Goal: Task Accomplishment & Management: Complete application form

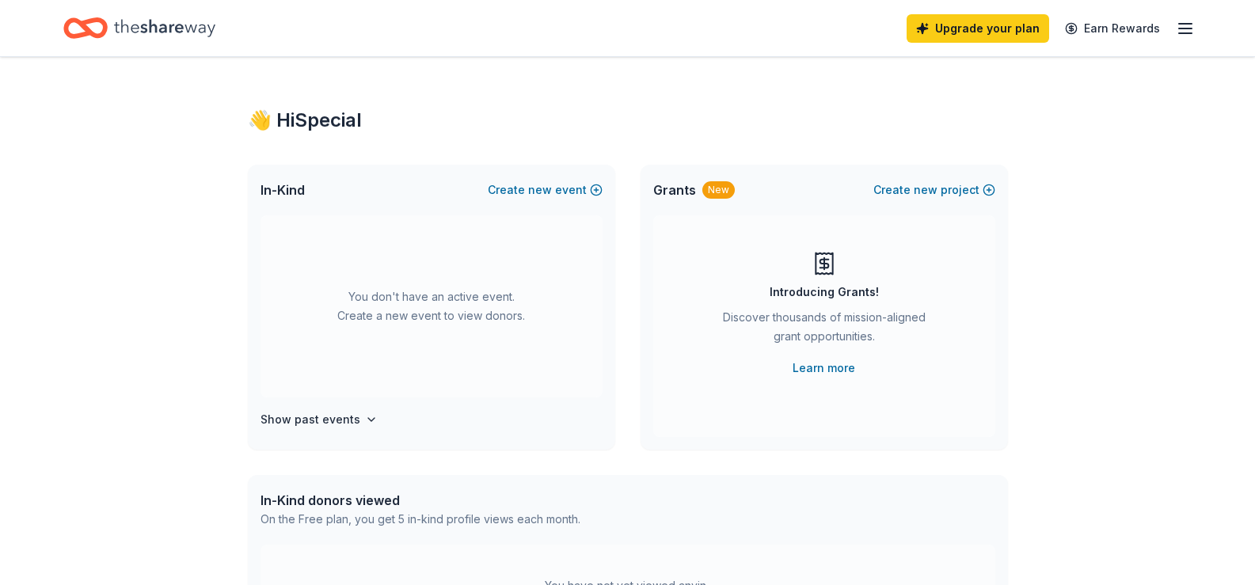
click at [1196, 28] on div "Upgrade your plan Earn Rewards" at bounding box center [627, 28] width 1255 height 56
click at [1188, 33] on line "button" at bounding box center [1185, 33] width 13 height 0
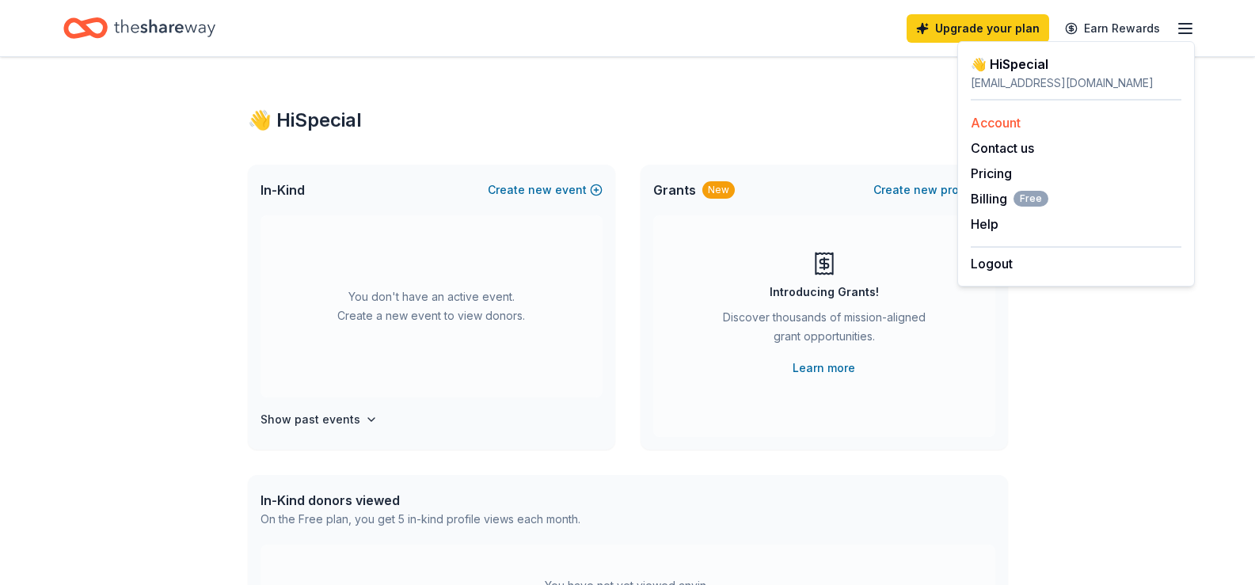
click at [999, 127] on link "Account" at bounding box center [996, 123] width 50 height 16
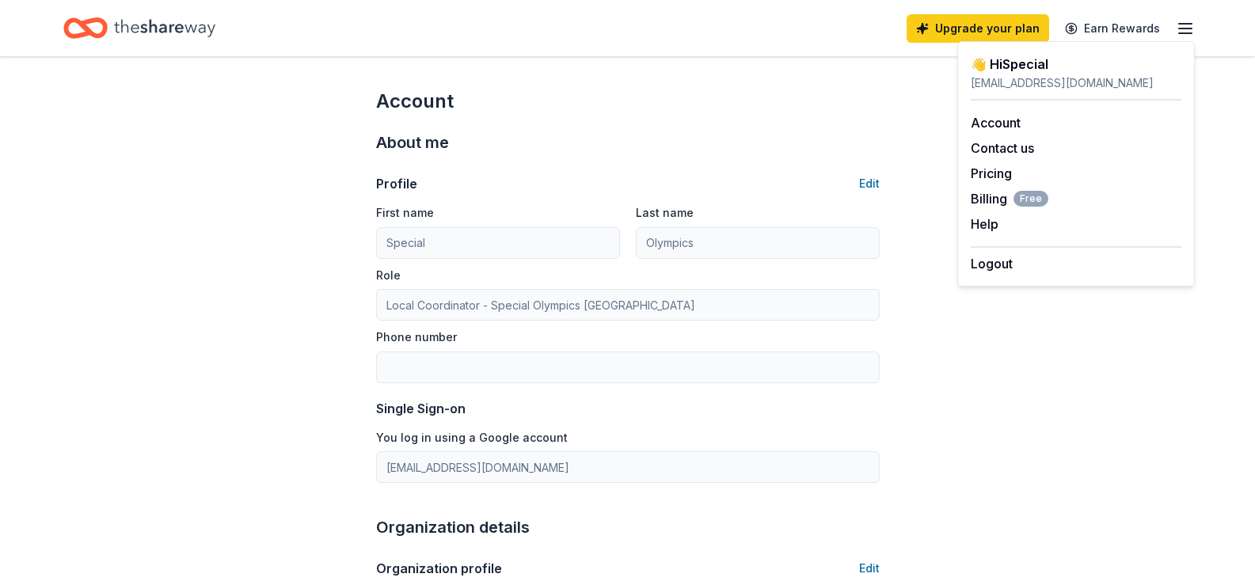
click at [972, 63] on div "👋 Hi Special" at bounding box center [1076, 64] width 211 height 19
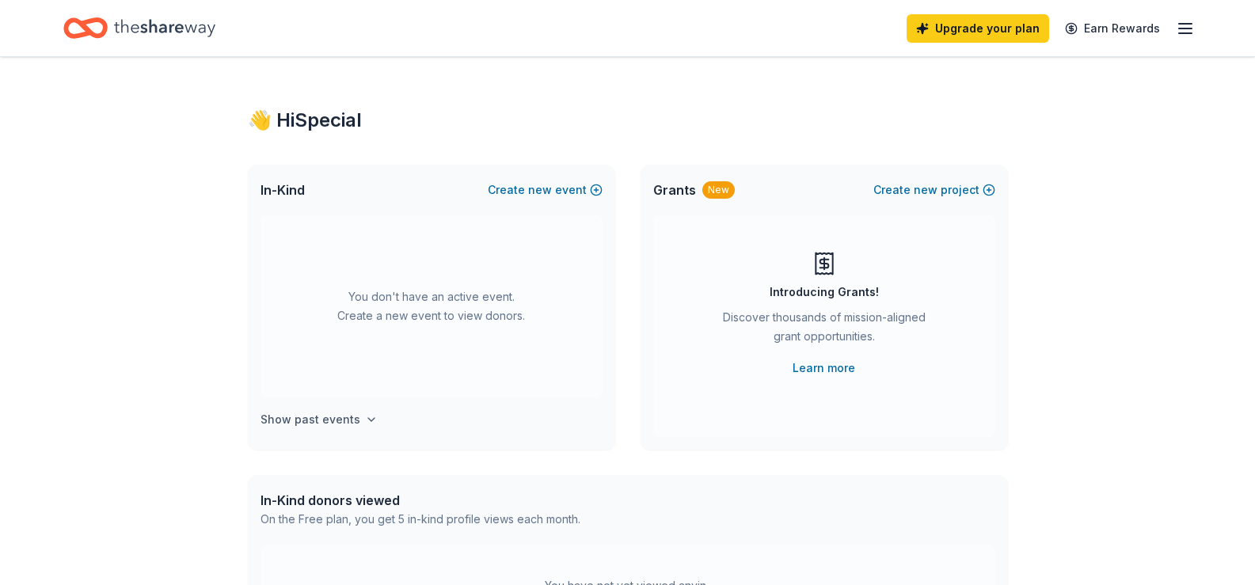
click at [291, 421] on h4 "Show past events" at bounding box center [310, 419] width 100 height 19
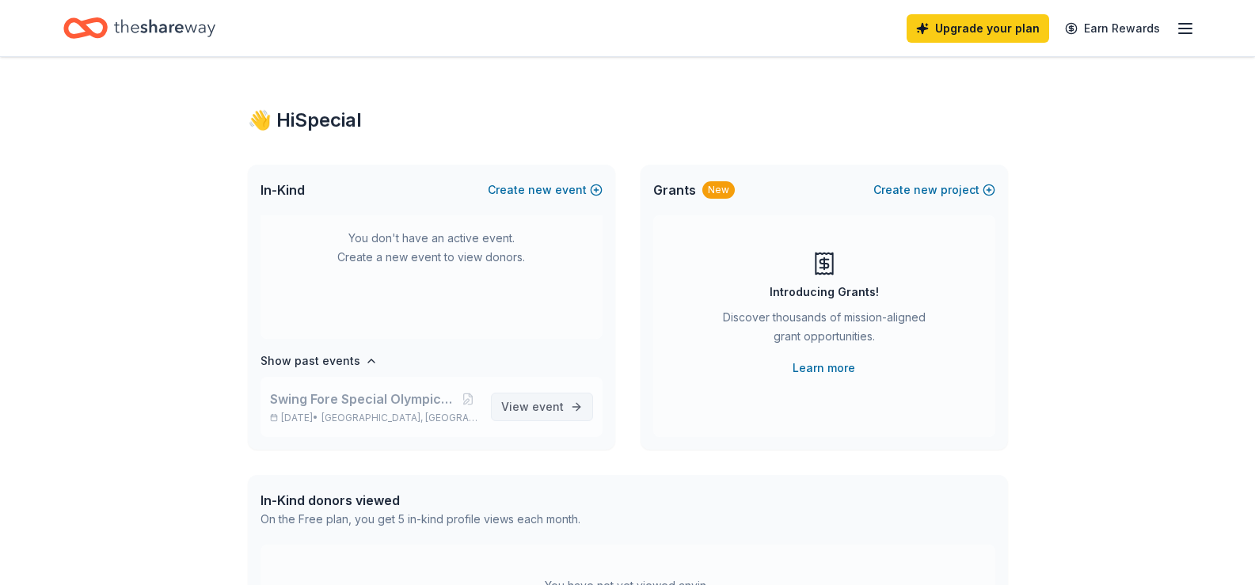
click at [532, 411] on span "event" at bounding box center [548, 406] width 32 height 13
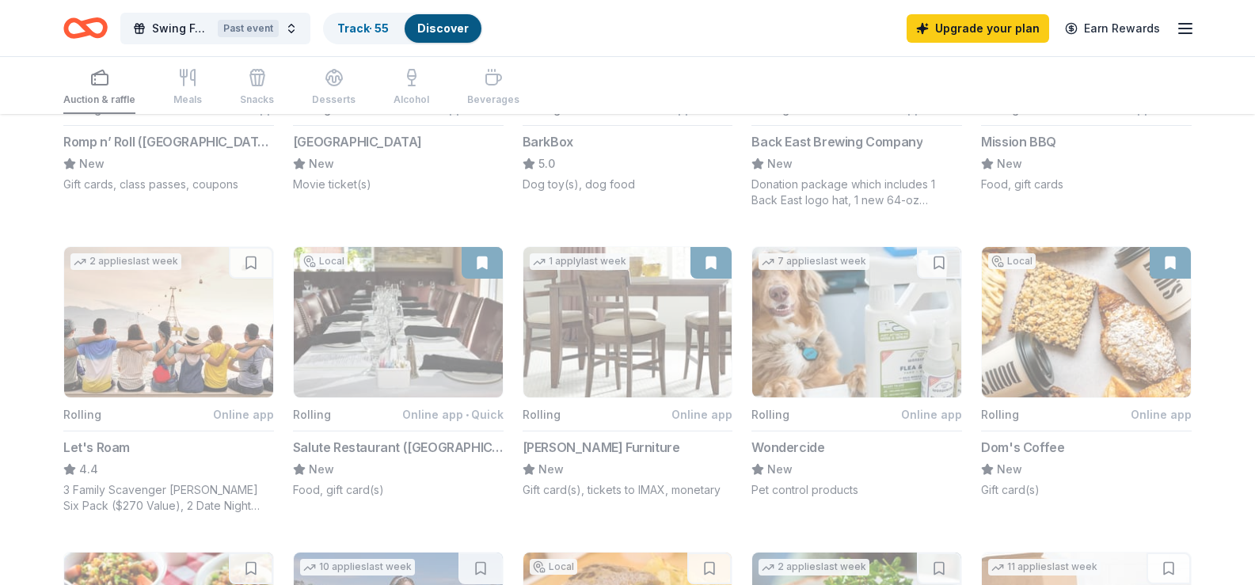
scroll to position [396, 0]
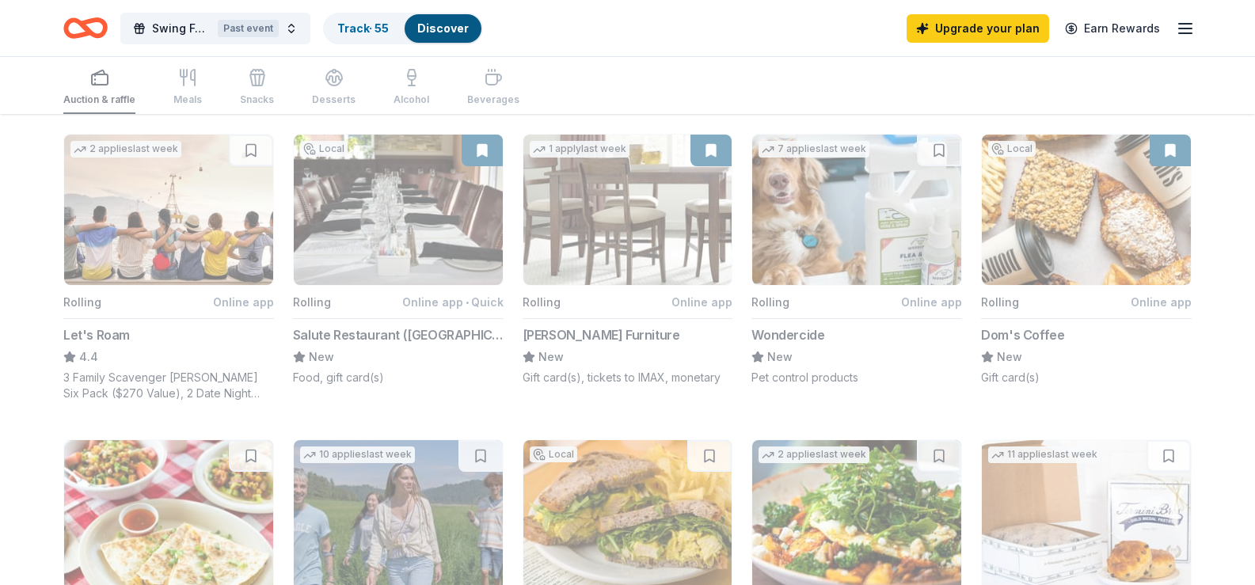
click at [423, 222] on button "Local Rolling Online app • Quick Salute Restaurant ([GEOGRAPHIC_DATA]) New Food…" at bounding box center [398, 260] width 211 height 252
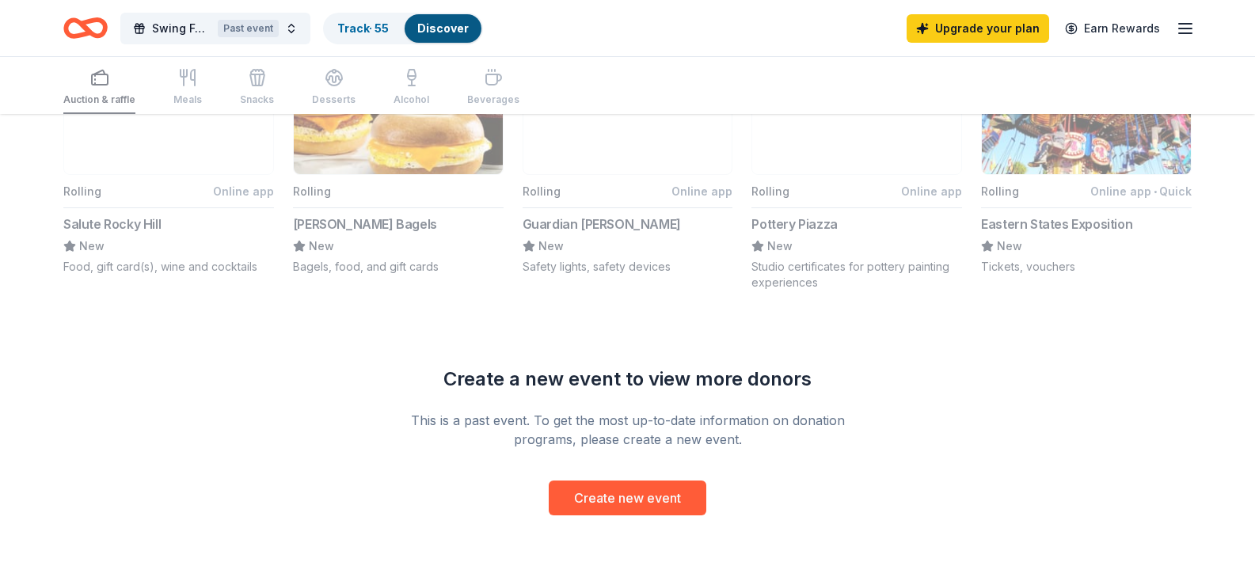
scroll to position [1187, 0]
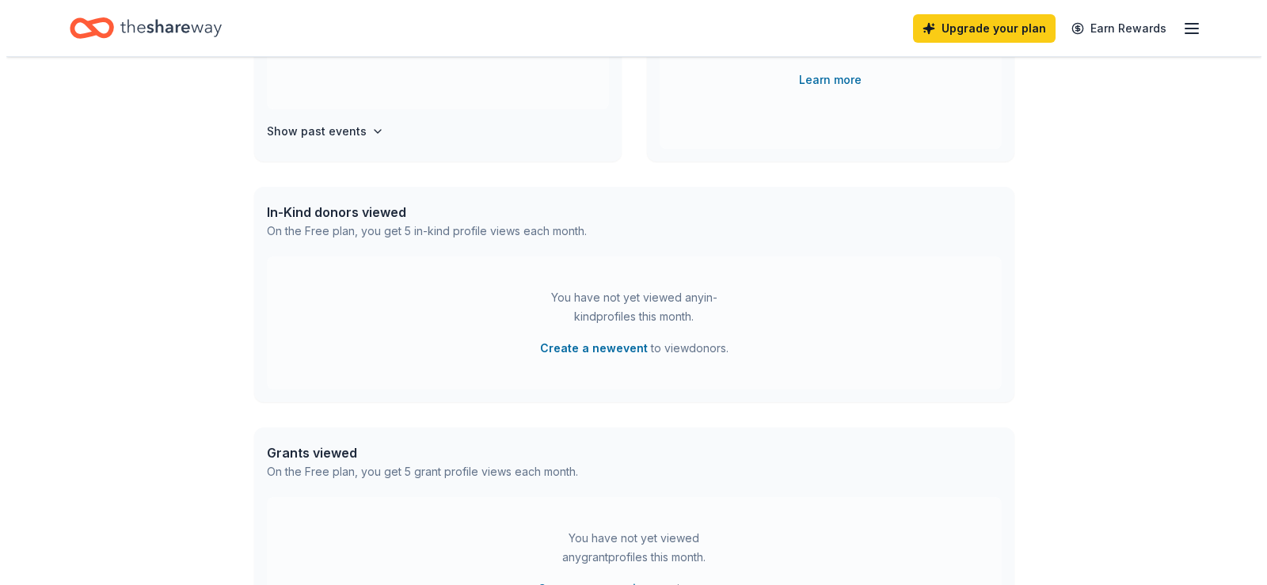
scroll to position [273, 0]
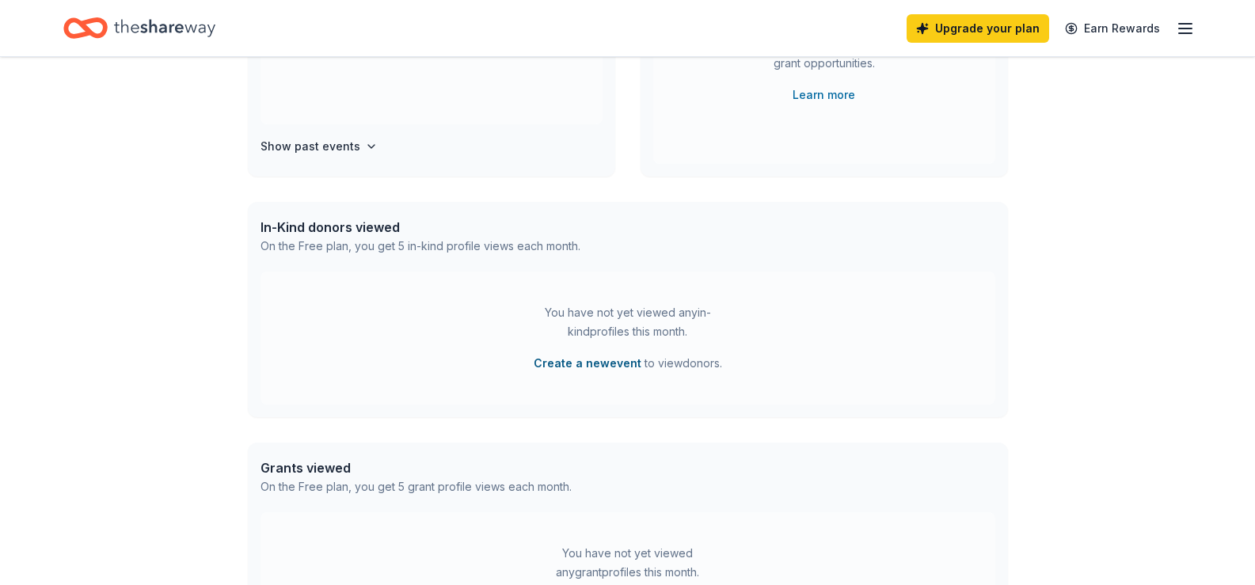
click at [549, 360] on button "Create a new event" at bounding box center [588, 363] width 108 height 19
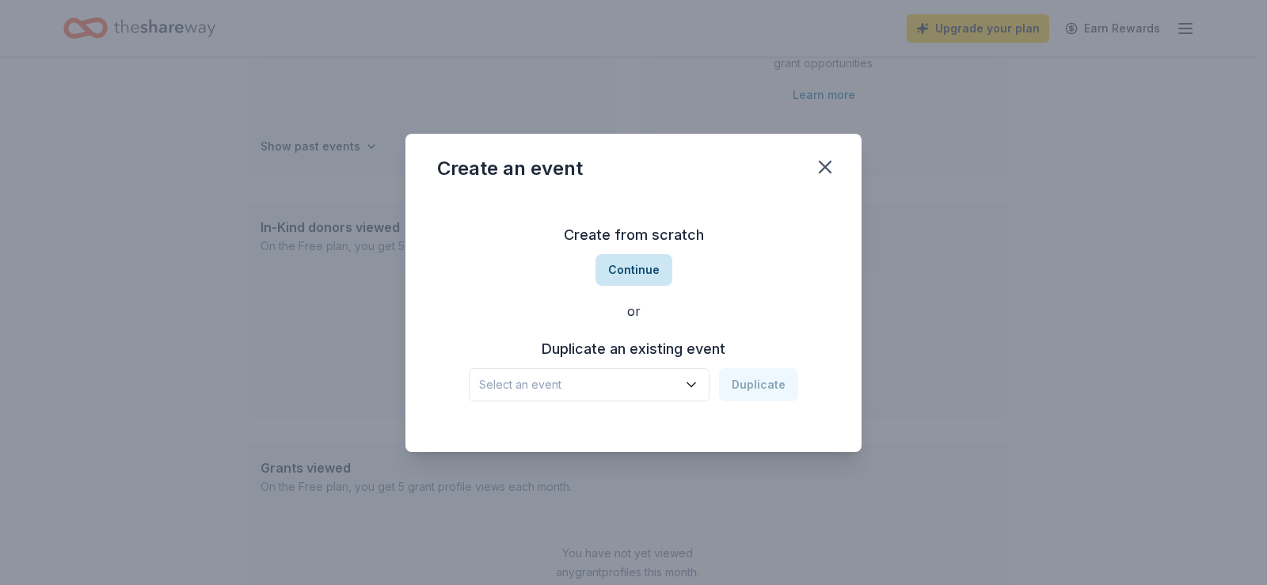
click at [621, 277] on button "Continue" at bounding box center [633, 270] width 77 height 32
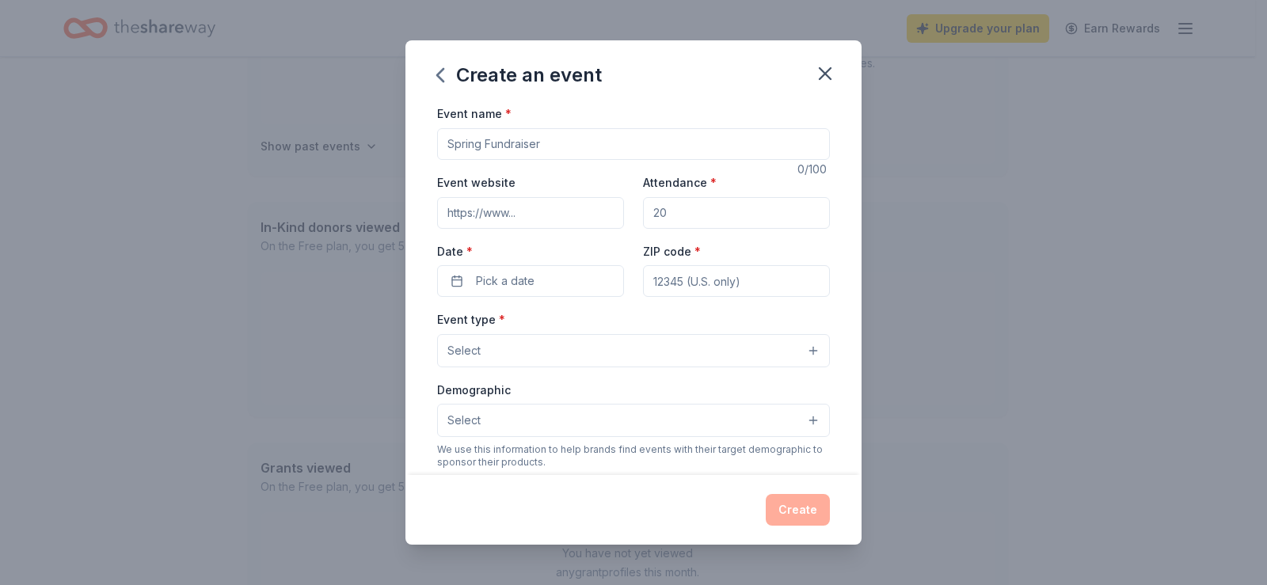
click at [468, 134] on input "Event name *" at bounding box center [633, 144] width 393 height 32
click at [458, 143] on input "Event name *" at bounding box center [633, 144] width 393 height 32
drag, startPoint x: 481, startPoint y: 146, endPoint x: 420, endPoint y: 141, distance: 60.4
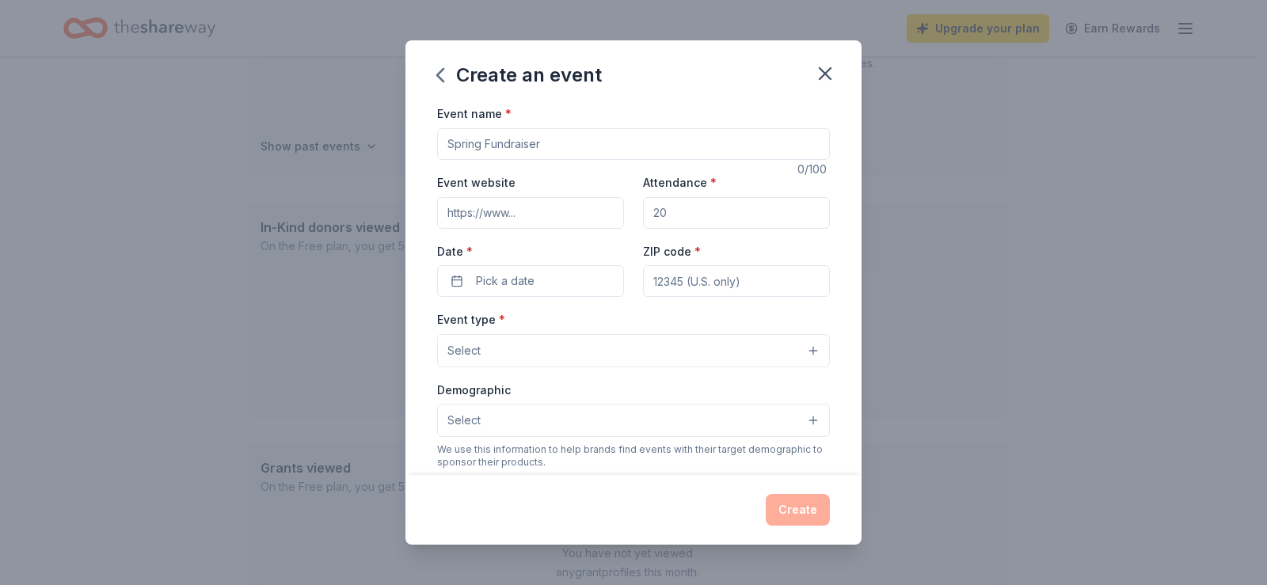
click at [420, 141] on div "Event name * 0 /100 Event website Attendance * Date * Pick a date ZIP code * Ev…" at bounding box center [633, 289] width 456 height 370
type input "Fall Fundraiser"
click at [651, 212] on input "Attendance *" at bounding box center [736, 213] width 187 height 32
click at [656, 211] on input "Attendance *" at bounding box center [736, 213] width 187 height 32
click at [655, 211] on input "Attendance *" at bounding box center [736, 213] width 187 height 32
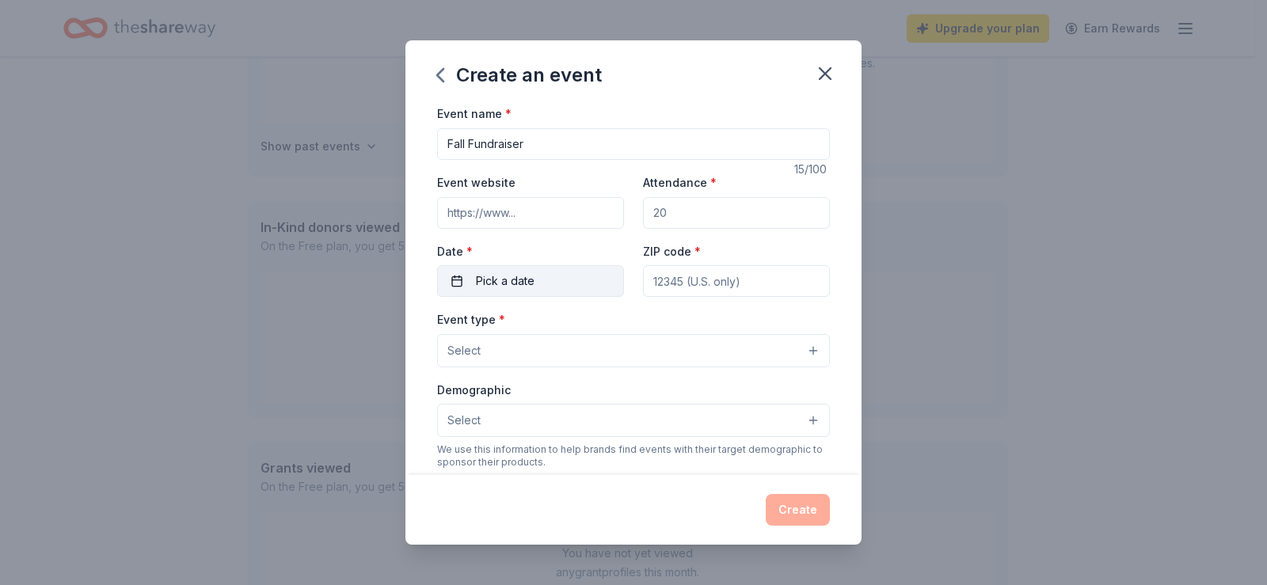
click at [536, 285] on button "Pick a date" at bounding box center [530, 281] width 187 height 32
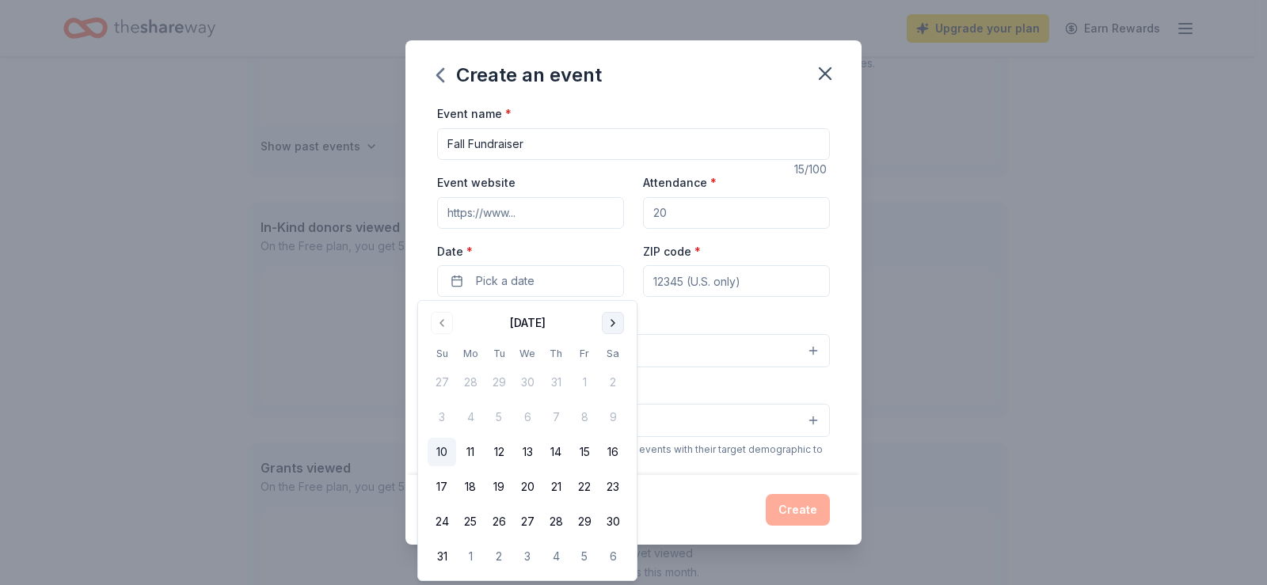
click at [608, 324] on button "Go to next month" at bounding box center [613, 323] width 22 height 22
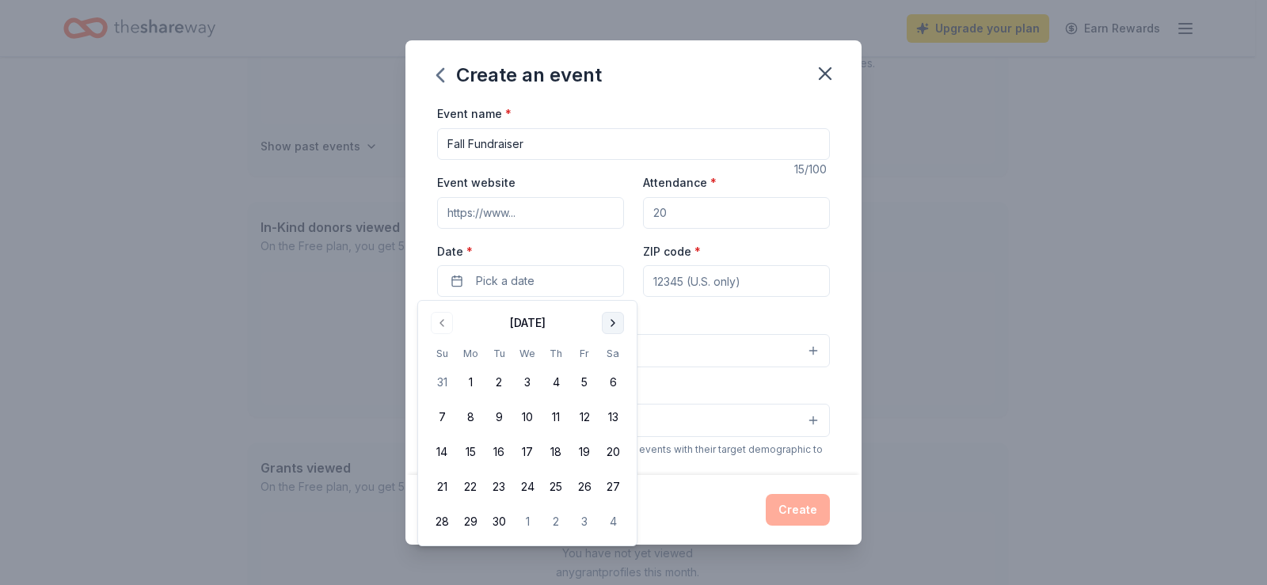
click at [608, 324] on button "Go to next month" at bounding box center [613, 323] width 22 height 22
click at [615, 490] on button "25" at bounding box center [612, 487] width 28 height 28
click at [671, 291] on input "ZIP code *" at bounding box center [736, 281] width 187 height 32
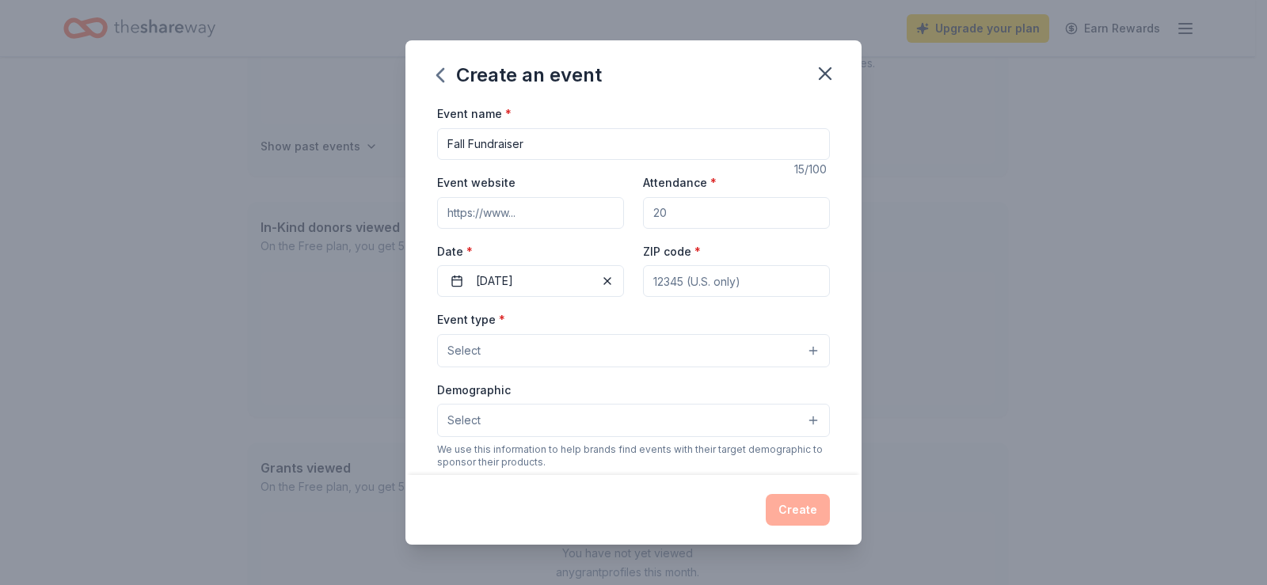
paste input "06107"
type input "06107"
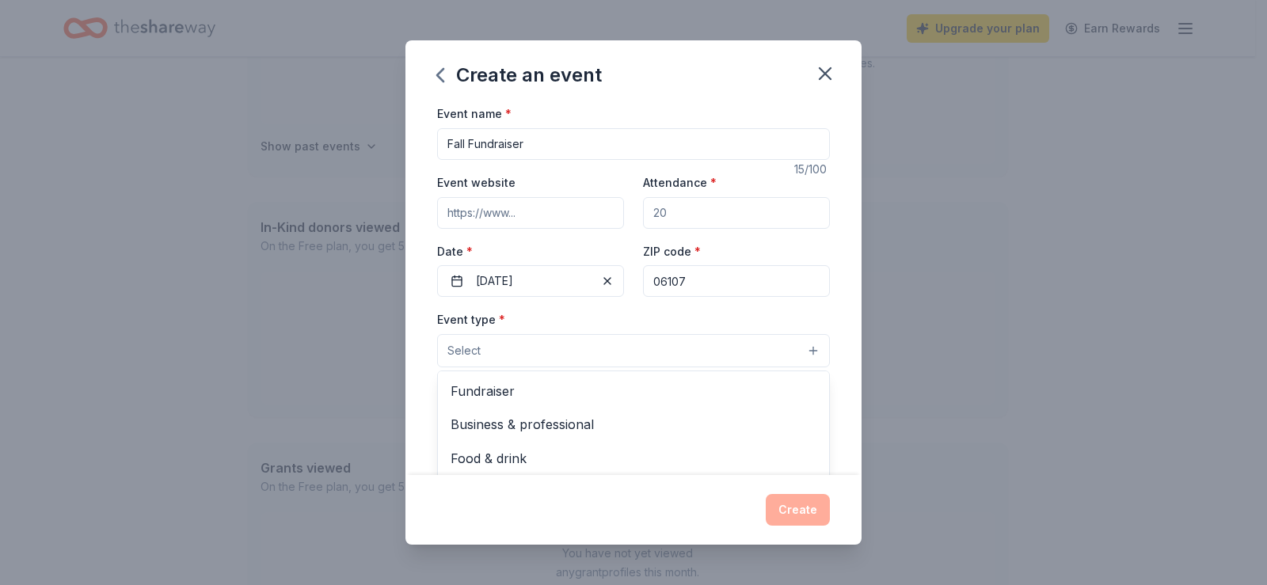
click at [561, 352] on button "Select" at bounding box center [633, 350] width 393 height 33
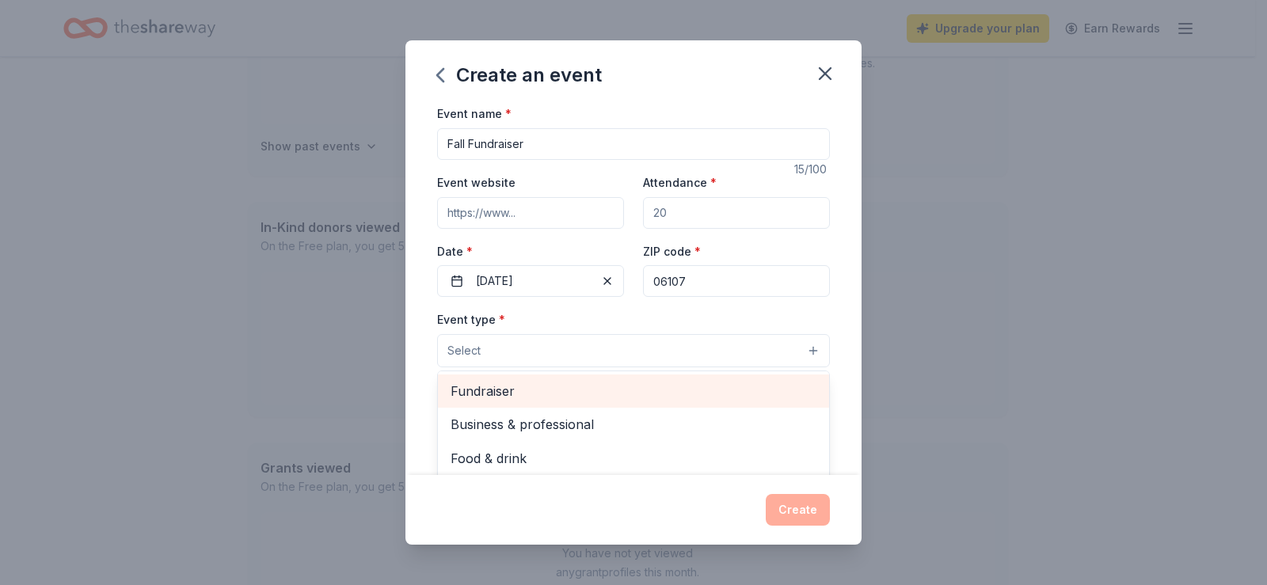
click at [541, 389] on span "Fundraiser" at bounding box center [633, 391] width 366 height 21
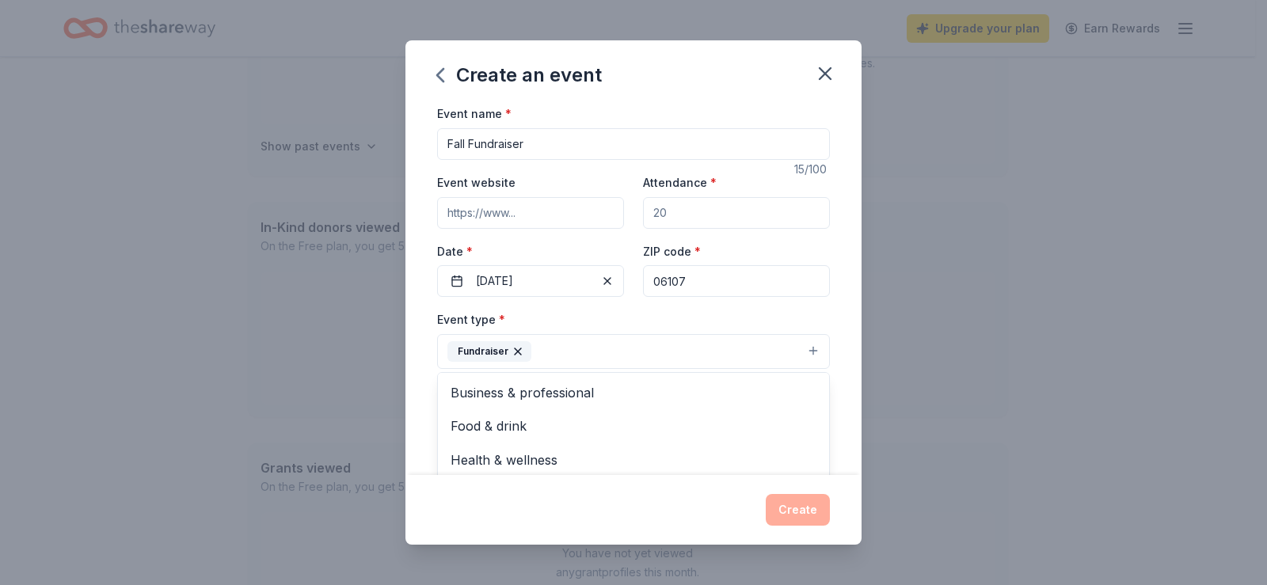
click at [834, 304] on div "Event name * Fall Fundraiser 15 /100 Event website Attendance * Date * [DATE] Z…" at bounding box center [633, 289] width 456 height 370
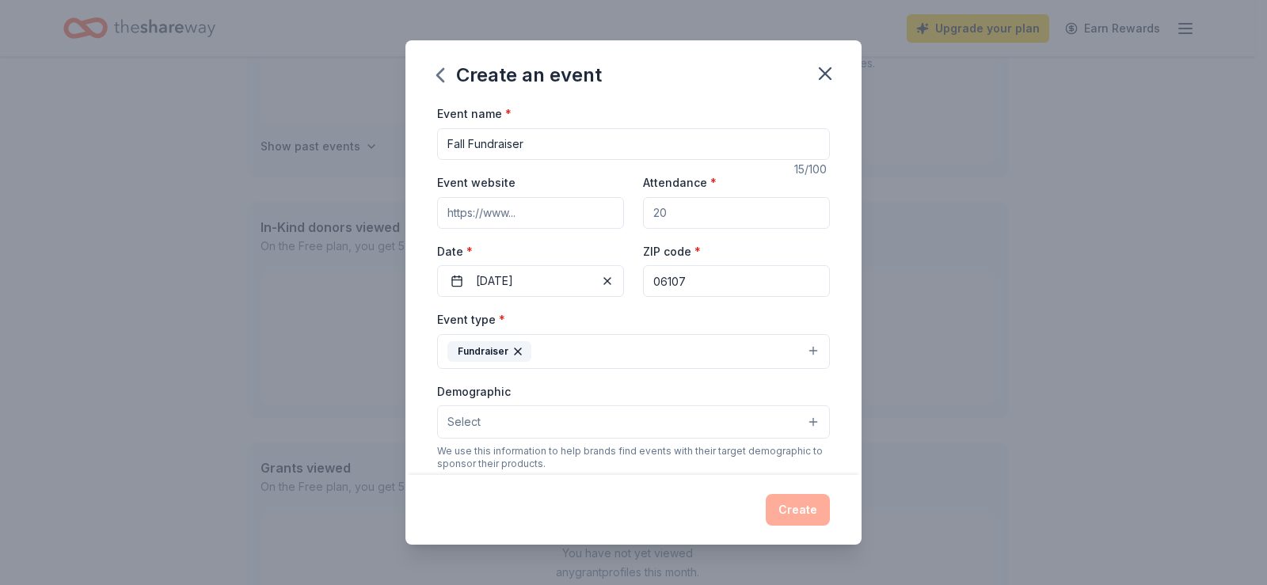
click at [622, 416] on button "Select" at bounding box center [633, 421] width 393 height 33
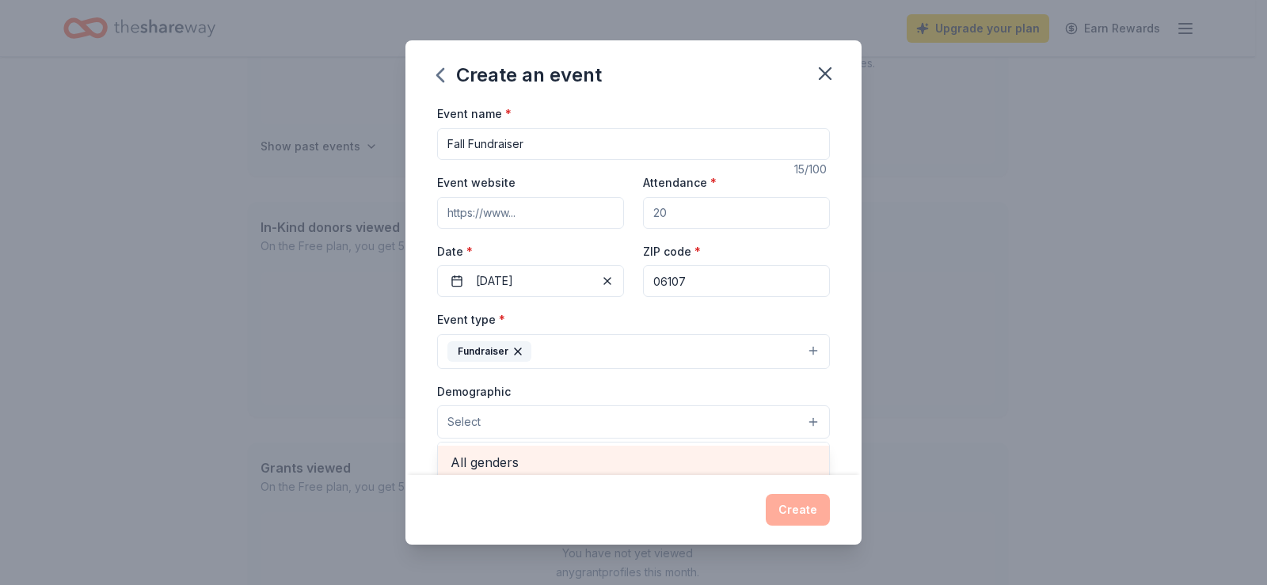
click at [515, 462] on span "All genders" at bounding box center [633, 462] width 366 height 21
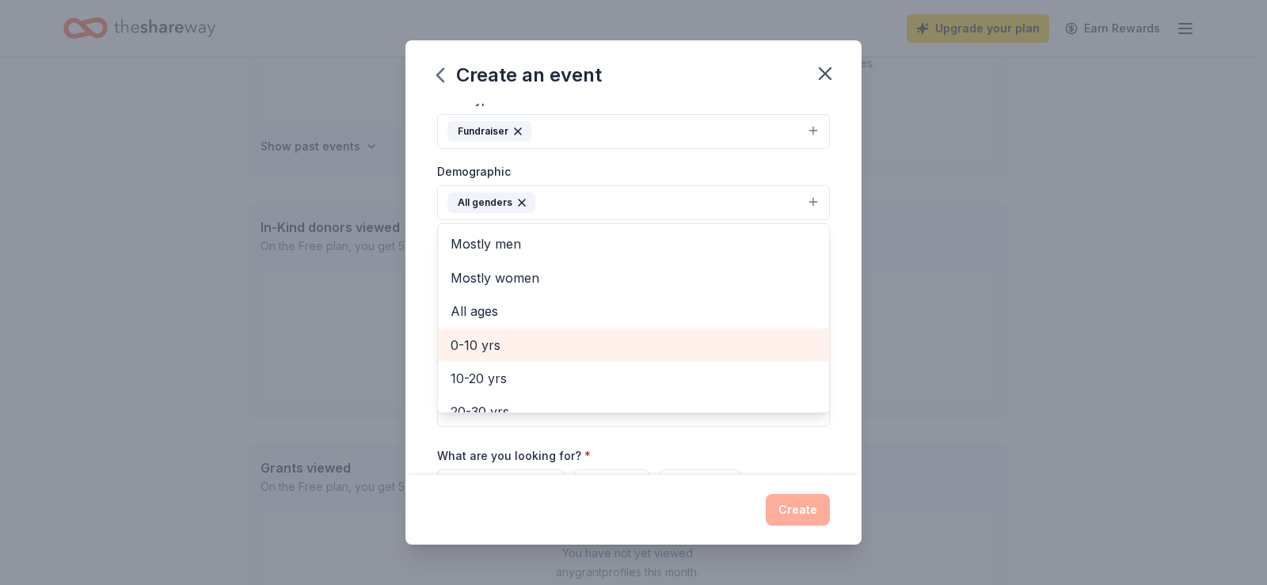
scroll to position [244, 0]
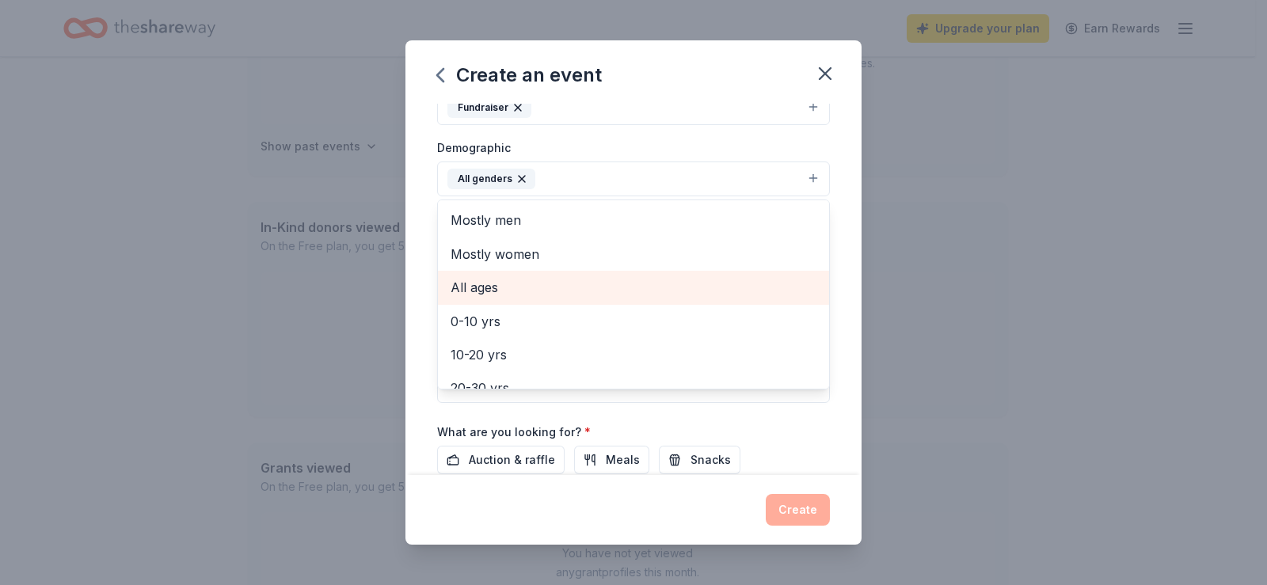
click at [602, 283] on span "All ages" at bounding box center [633, 287] width 366 height 21
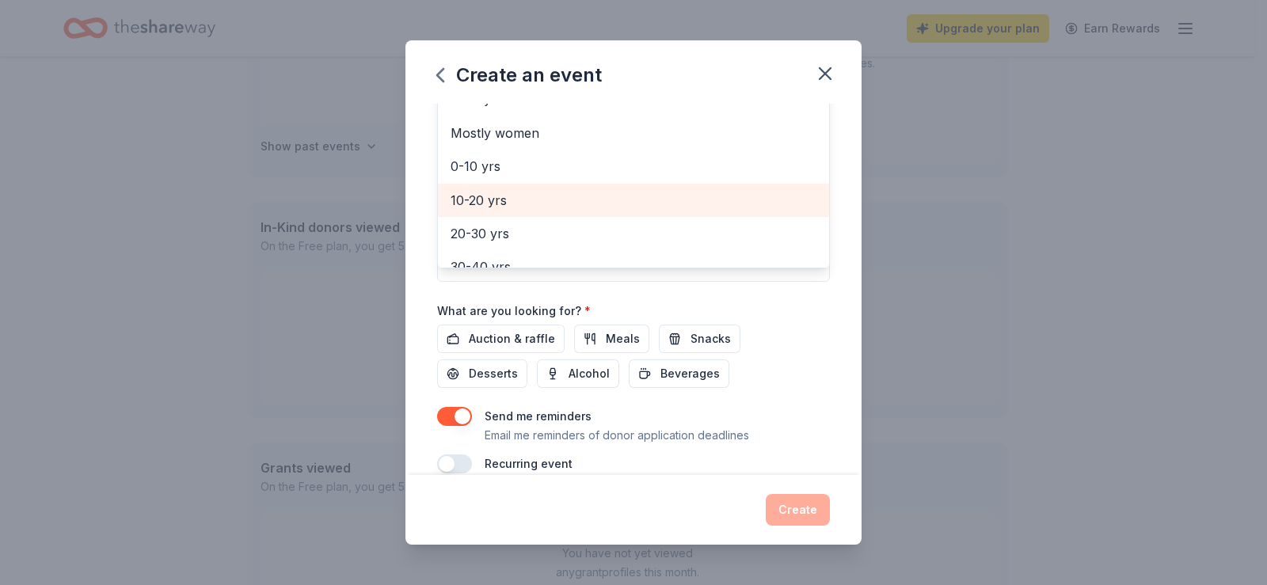
scroll to position [389, 0]
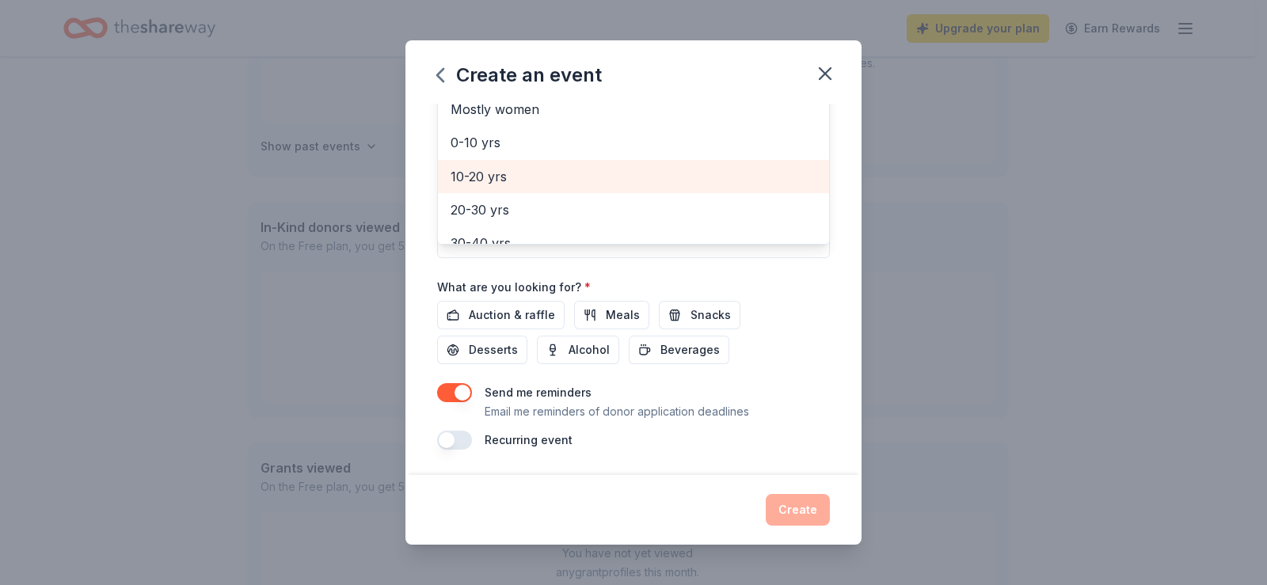
click at [481, 316] on div "Event name * Fall Fundraiser 15 /100 Event website Attendance * Date * [DATE] Z…" at bounding box center [633, 82] width 393 height 735
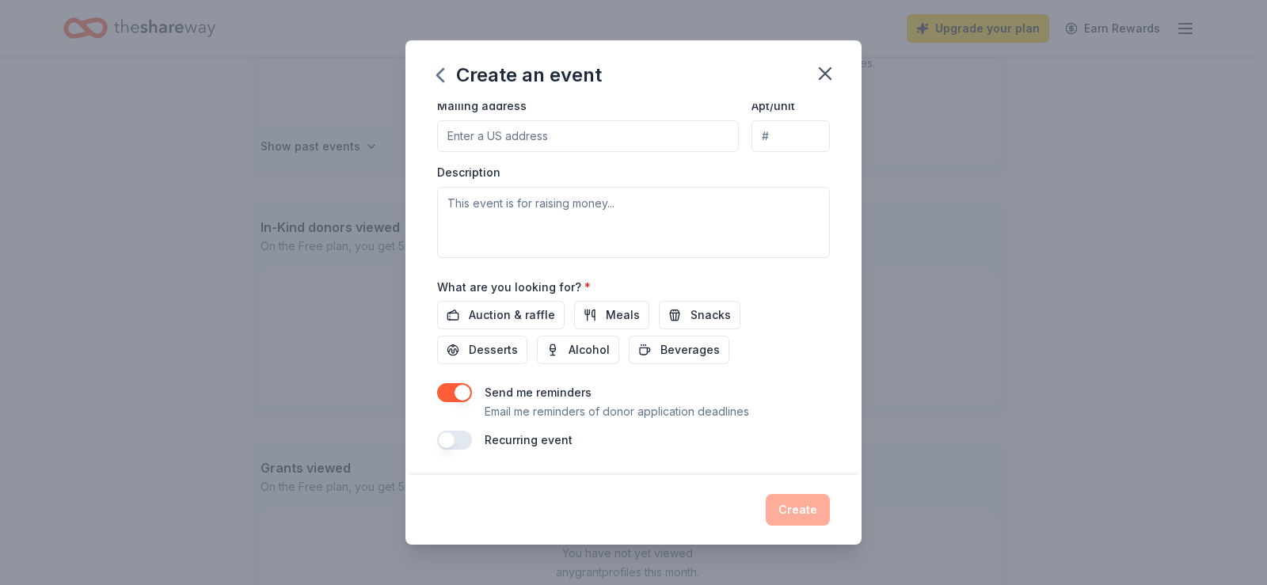
drag, startPoint x: 456, startPoint y: 393, endPoint x: 432, endPoint y: 393, distance: 23.7
click at [432, 393] on div "Event name * Fall Fundraiser 15 /100 Event website Attendance * Date * [DATE] Z…" at bounding box center [633, 289] width 456 height 370
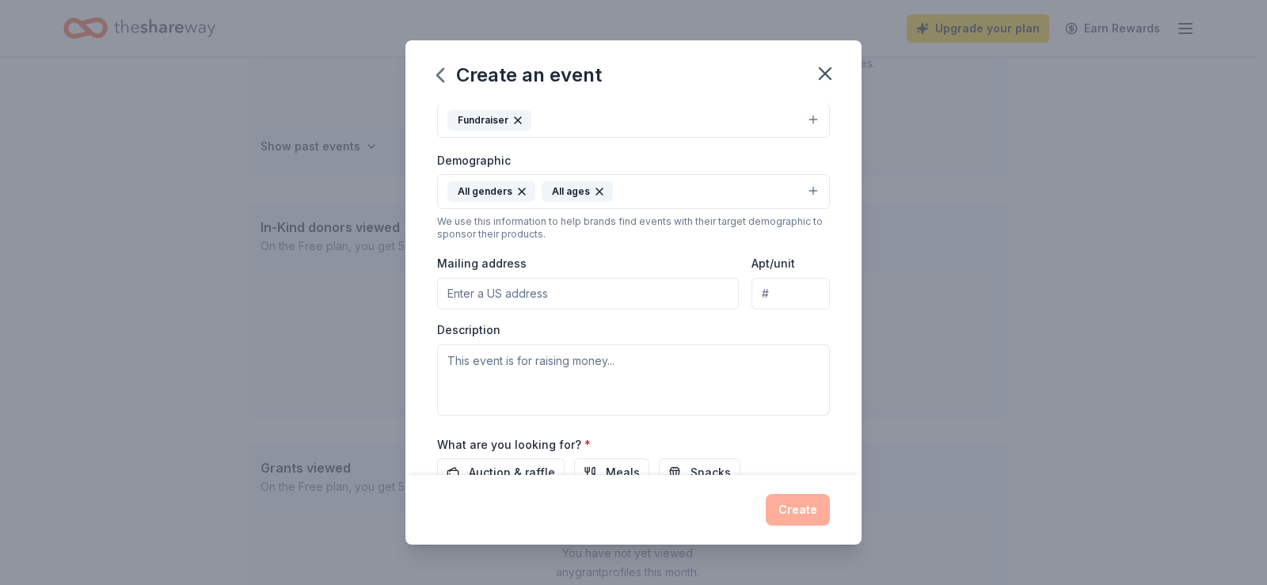
scroll to position [230, 0]
click at [545, 288] on input "Mailing address" at bounding box center [588, 295] width 302 height 32
type input "[STREET_ADDRESS]"
drag, startPoint x: 578, startPoint y: 344, endPoint x: 558, endPoint y: 360, distance: 25.3
click at [561, 357] on textarea at bounding box center [633, 380] width 393 height 71
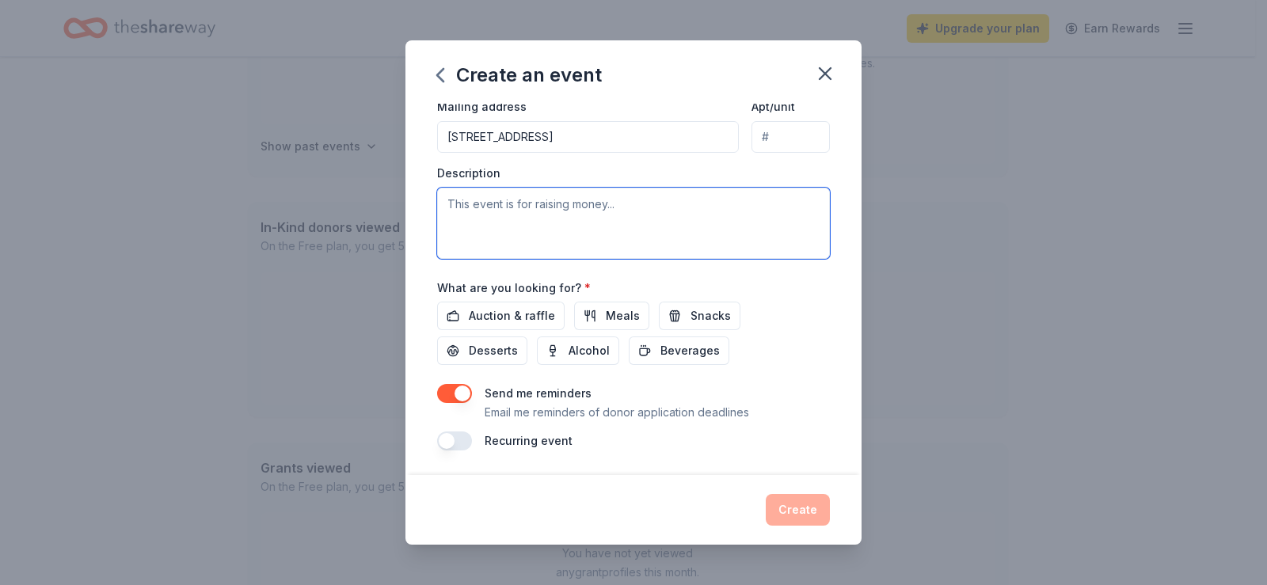
scroll to position [389, 0]
click at [525, 315] on span "Auction & raffle" at bounding box center [512, 315] width 86 height 19
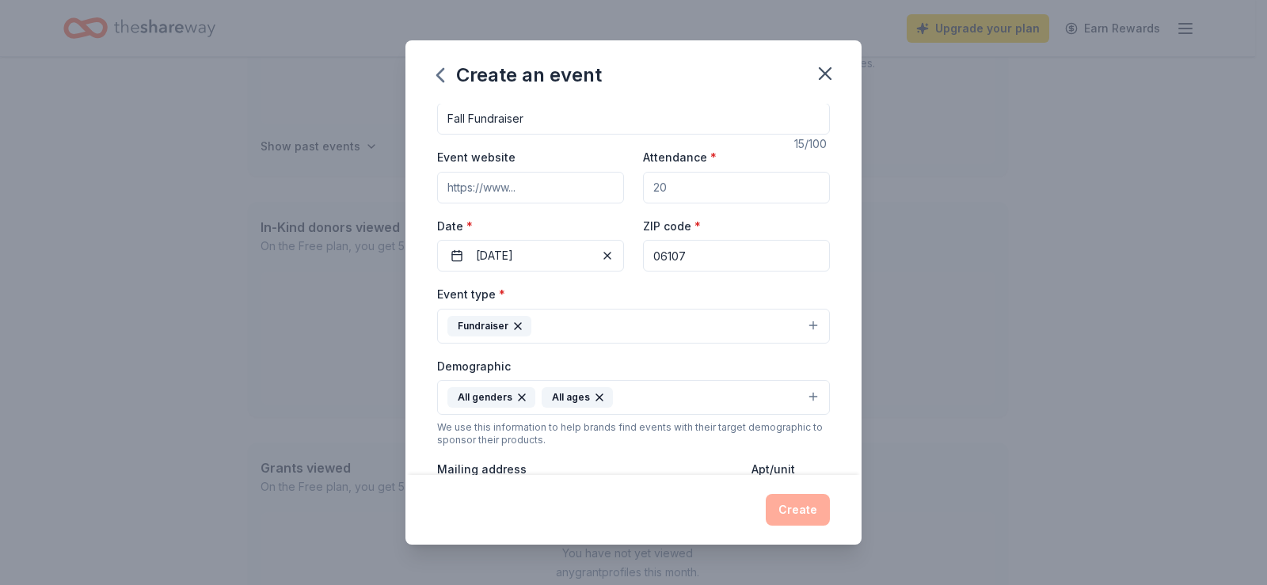
scroll to position [0, 0]
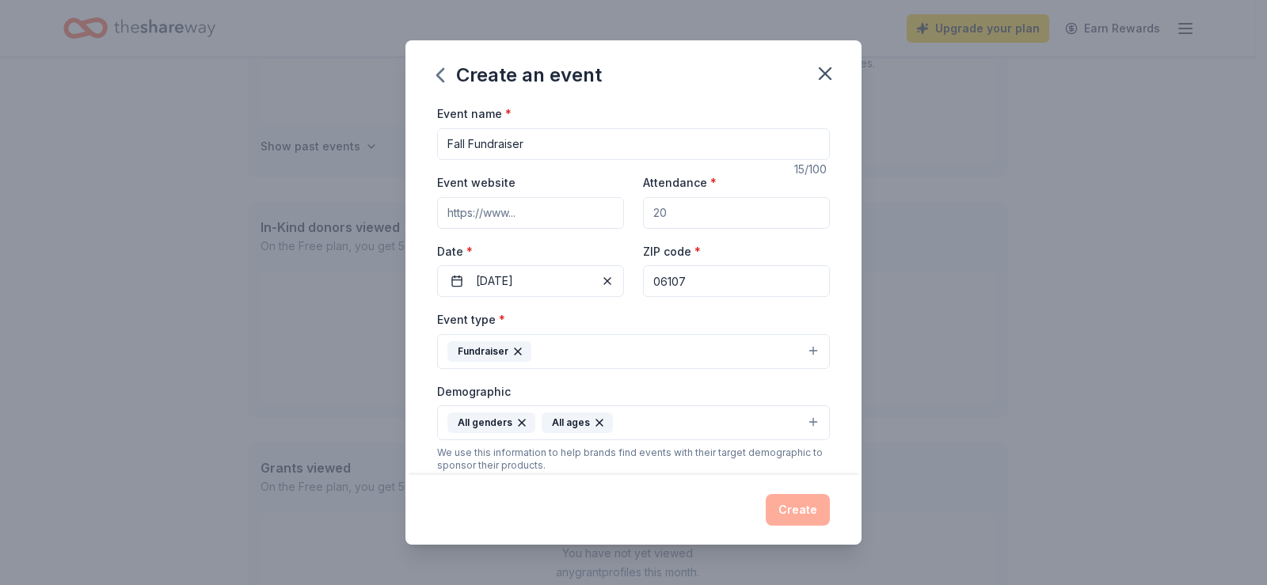
click at [677, 224] on input "Attendance *" at bounding box center [736, 213] width 187 height 32
click at [829, 354] on div "Event name * Fall Fundraiser 15 /100 Event website Attendance * 20 Date * [DATE…" at bounding box center [633, 289] width 456 height 370
drag, startPoint x: 654, startPoint y: 216, endPoint x: 598, endPoint y: 232, distance: 57.6
click at [614, 219] on div "Event website Attendance * 20 Date * [DATE] ZIP code * 06107" at bounding box center [633, 235] width 393 height 124
type input "50"
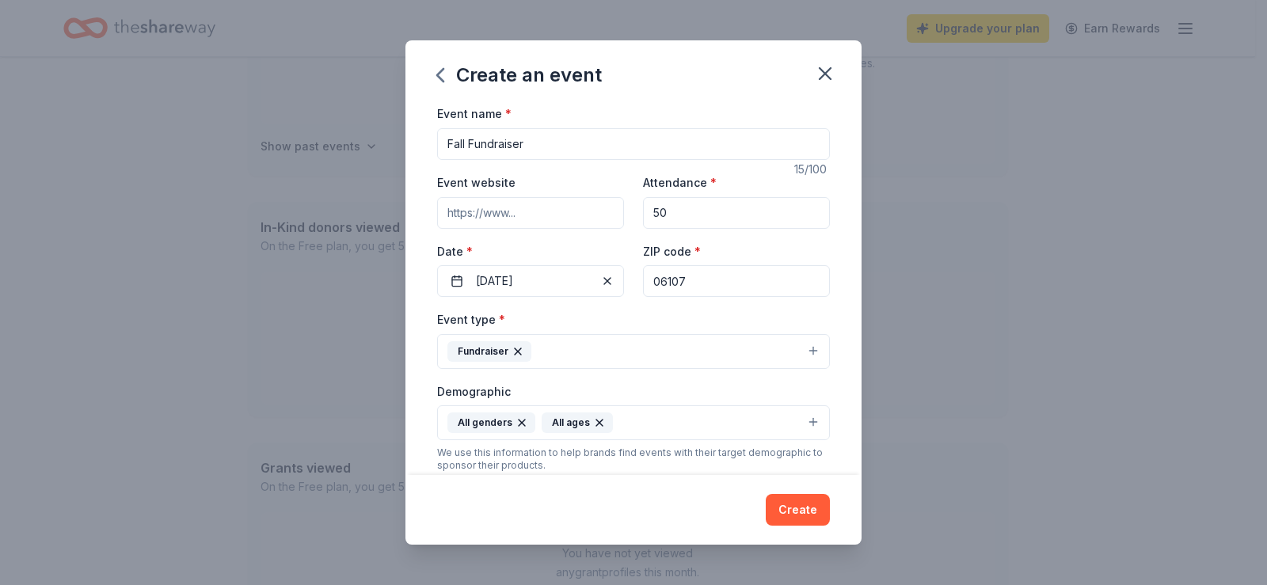
click at [834, 243] on div "Event name * Fall Fundraiser 15 /100 Event website Attendance * 50 Date * [DATE…" at bounding box center [633, 289] width 456 height 370
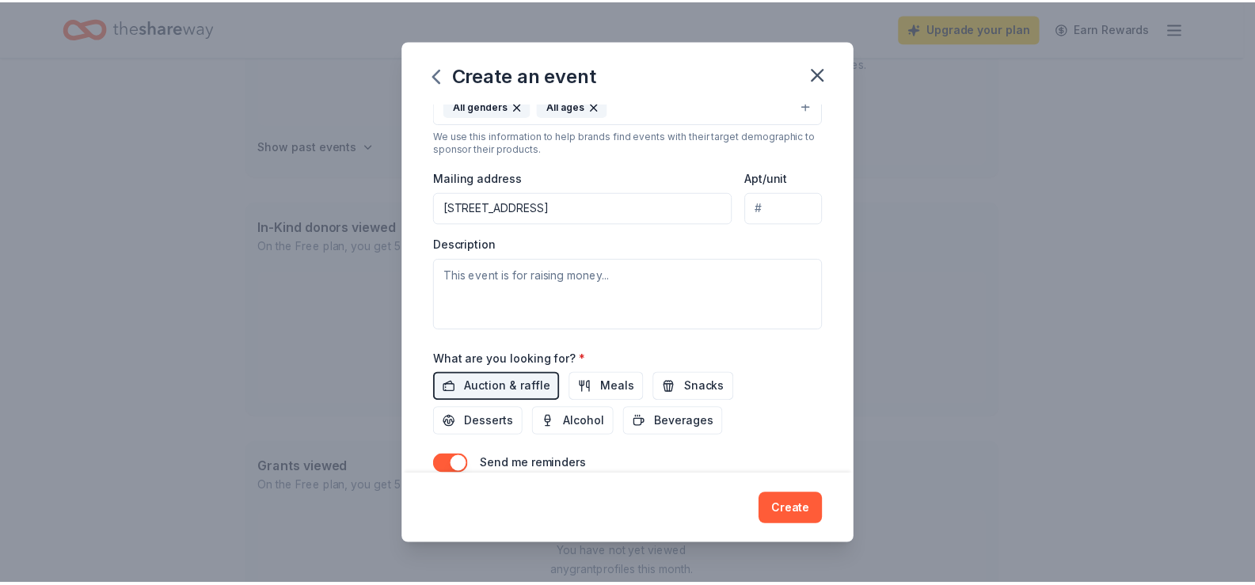
scroll to position [389, 0]
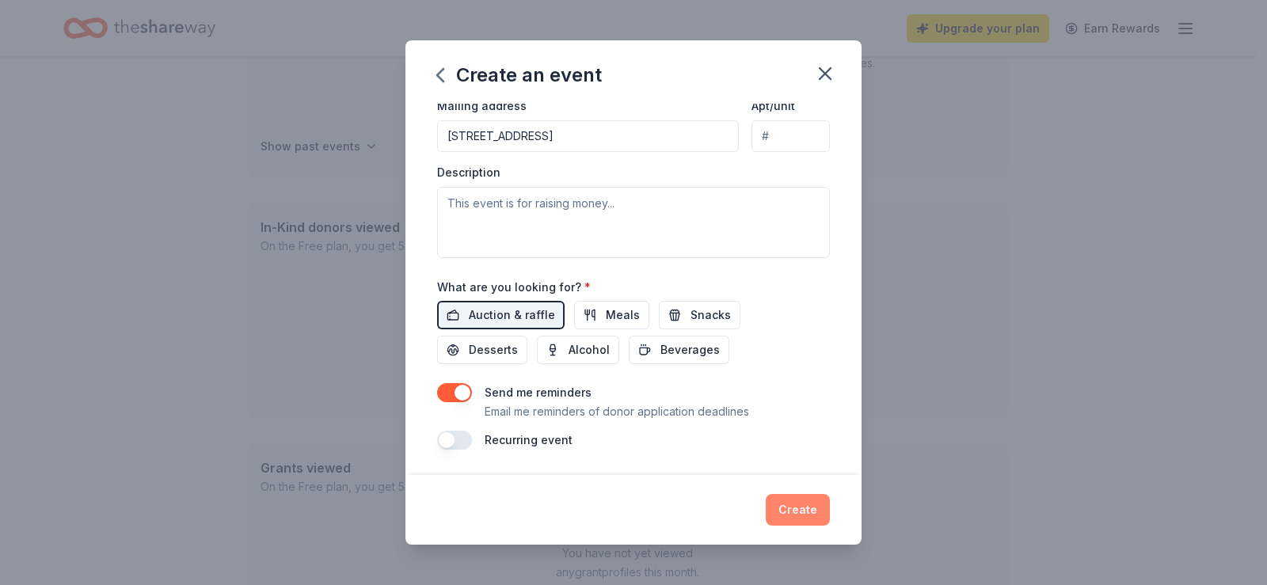
click at [782, 513] on button "Create" at bounding box center [798, 510] width 64 height 32
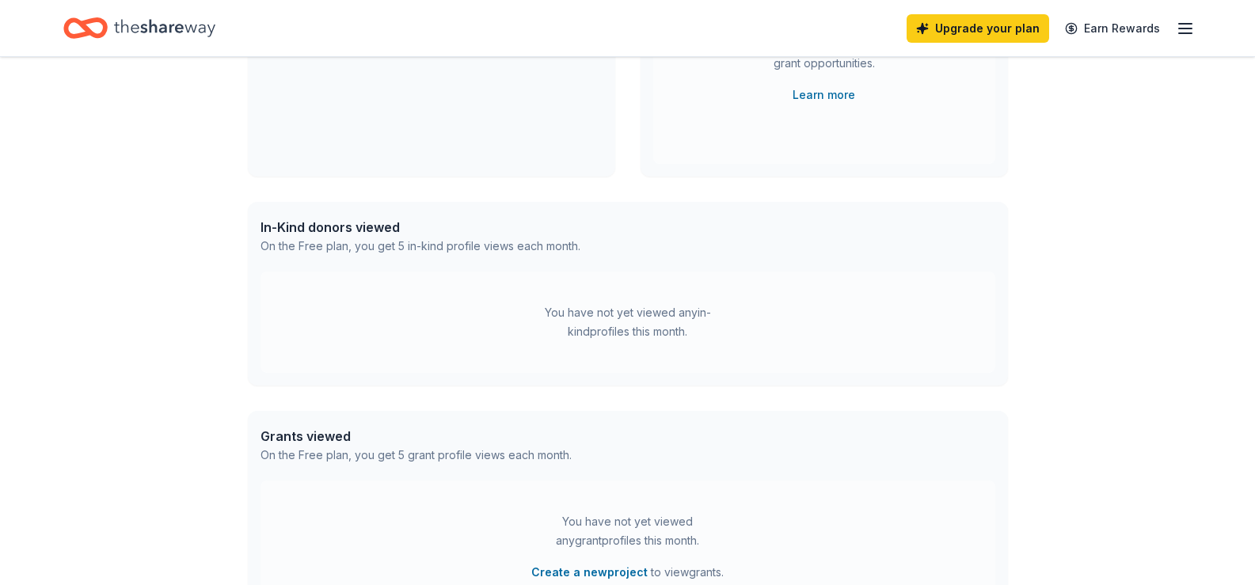
scroll to position [151, 0]
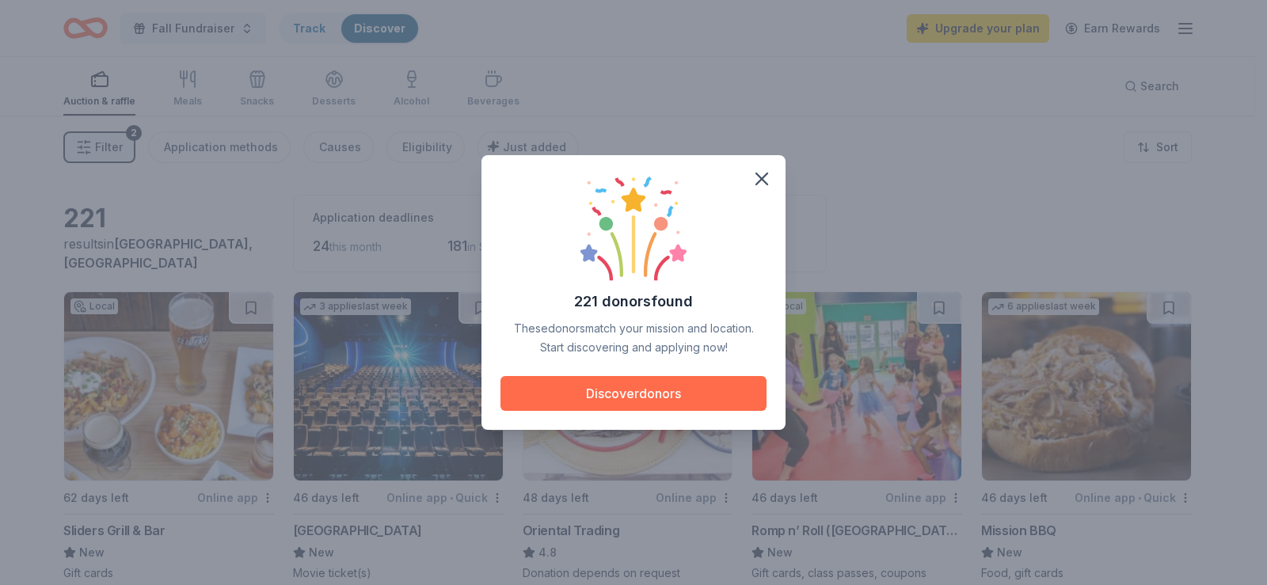
click at [610, 392] on button "Discover donors" at bounding box center [633, 393] width 266 height 35
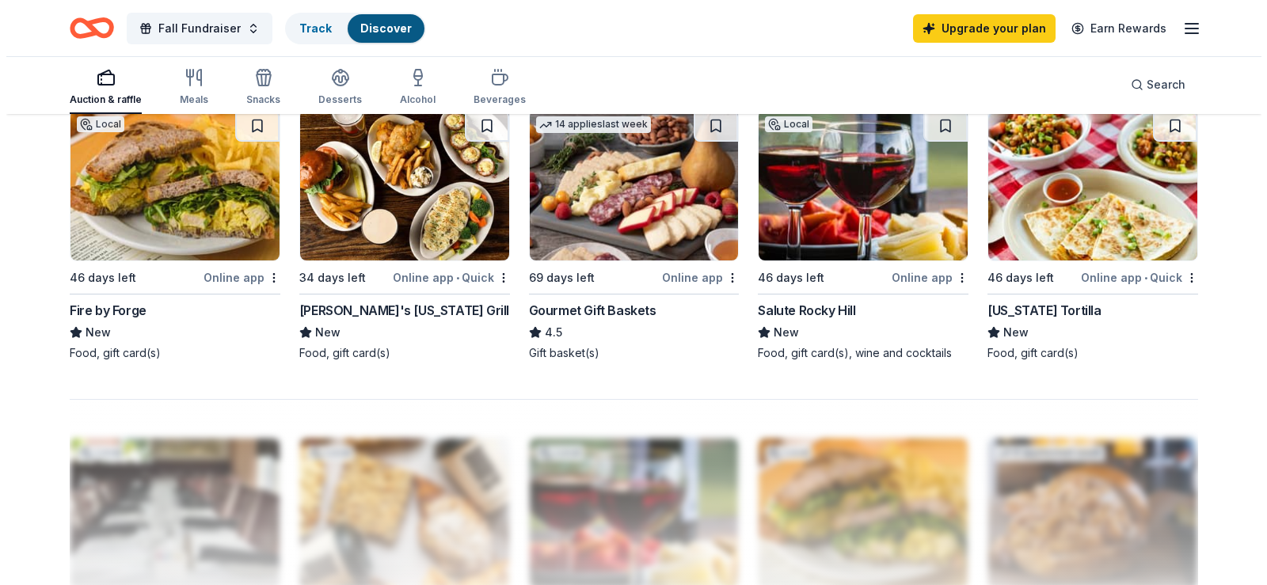
scroll to position [950, 0]
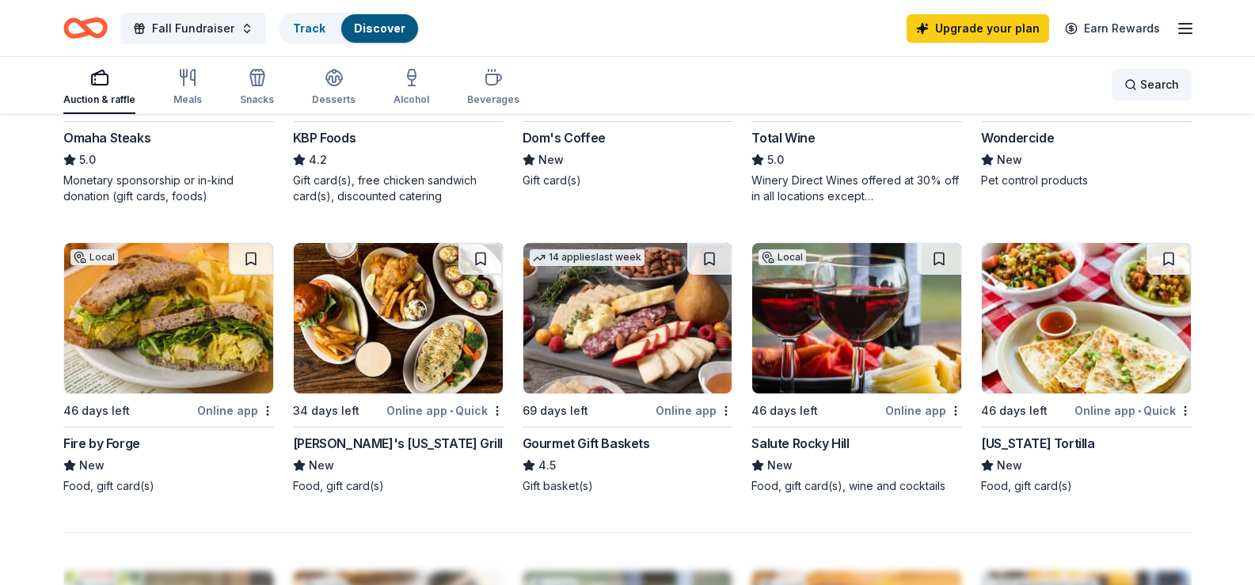
click at [1140, 81] on div "Search" at bounding box center [1151, 84] width 55 height 19
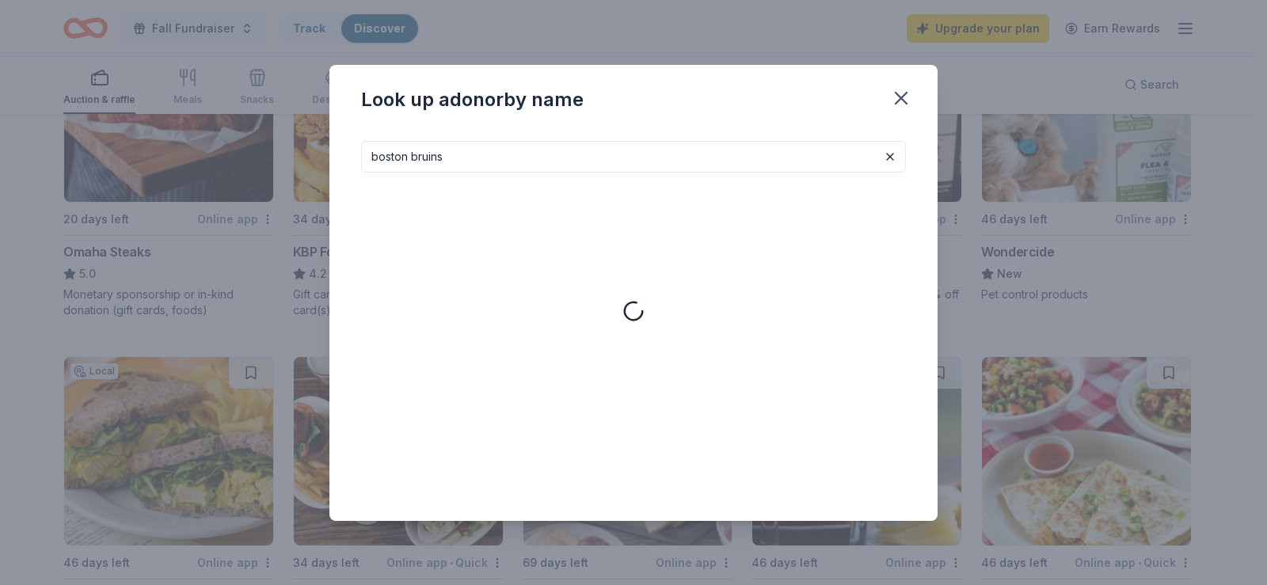
type input "boston bruins"
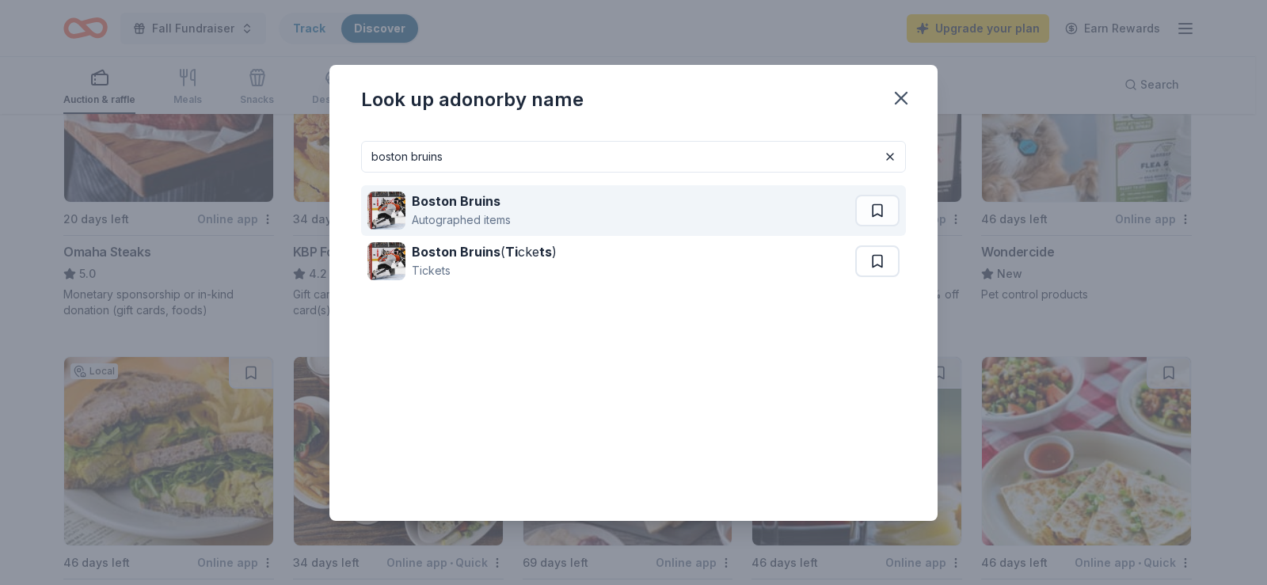
click at [478, 199] on strong "Boston Bruins" at bounding box center [456, 201] width 89 height 16
